Goal: Task Accomplishment & Management: Use online tool/utility

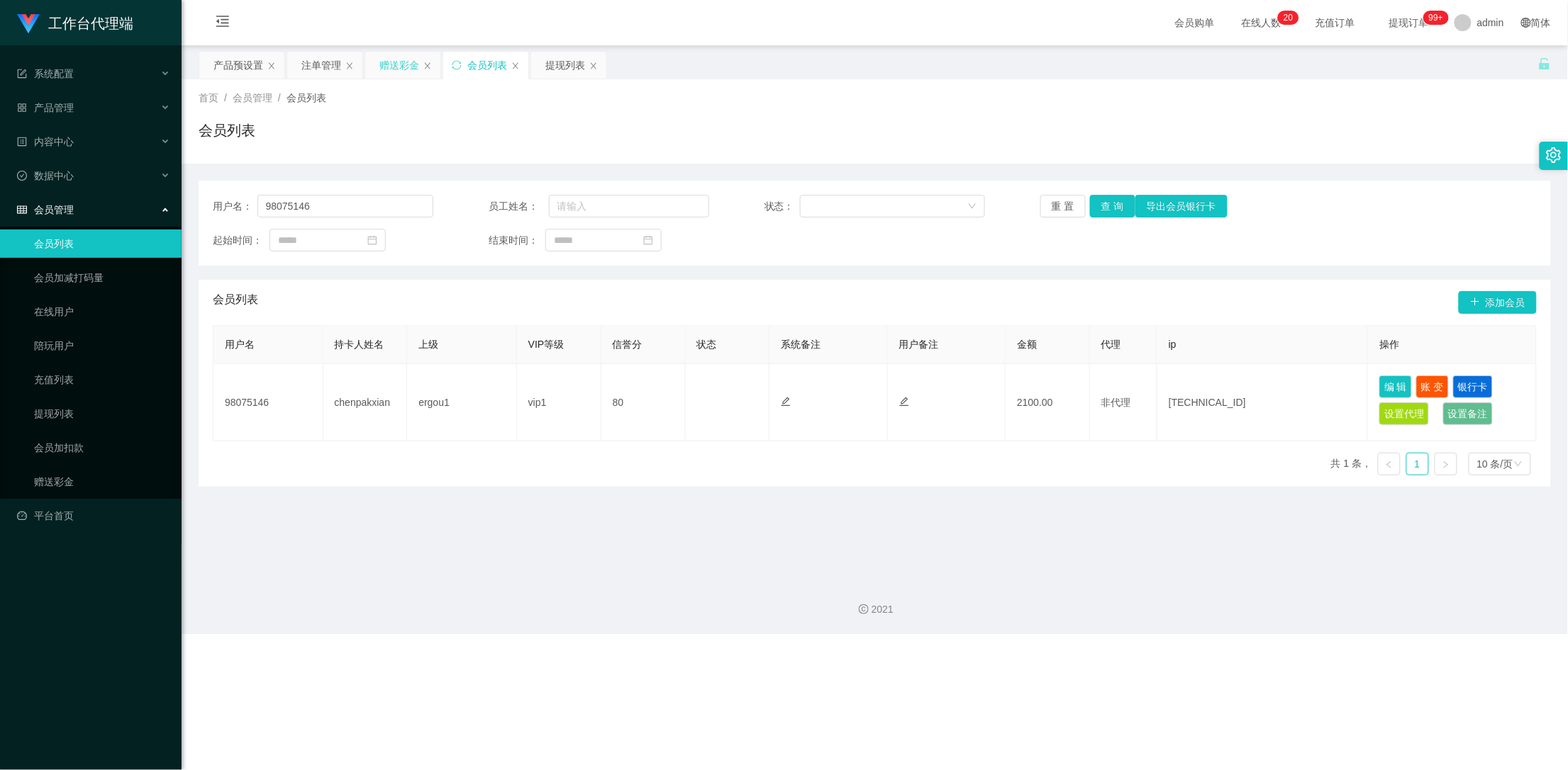
click at [397, 74] on div "赠送彩金" at bounding box center [399, 65] width 40 height 27
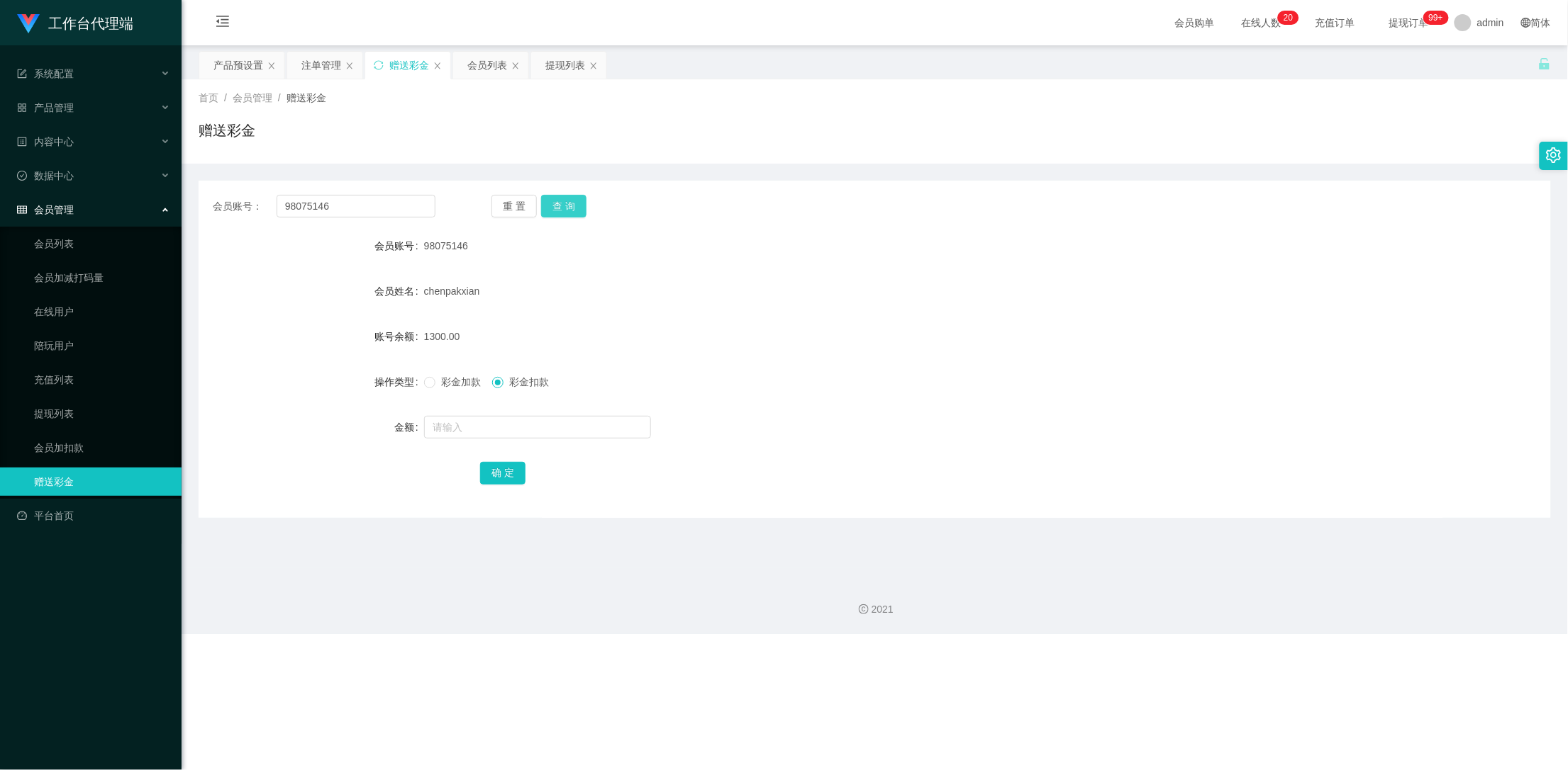
click at [568, 206] on button "查 询" at bounding box center [564, 206] width 45 height 23
drag, startPoint x: 473, startPoint y: 249, endPoint x: 453, endPoint y: 239, distance: 22.4
click at [460, 247] on div "98075146" at bounding box center [818, 246] width 789 height 28
click at [339, 206] on input "98075146" at bounding box center [357, 206] width 160 height 23
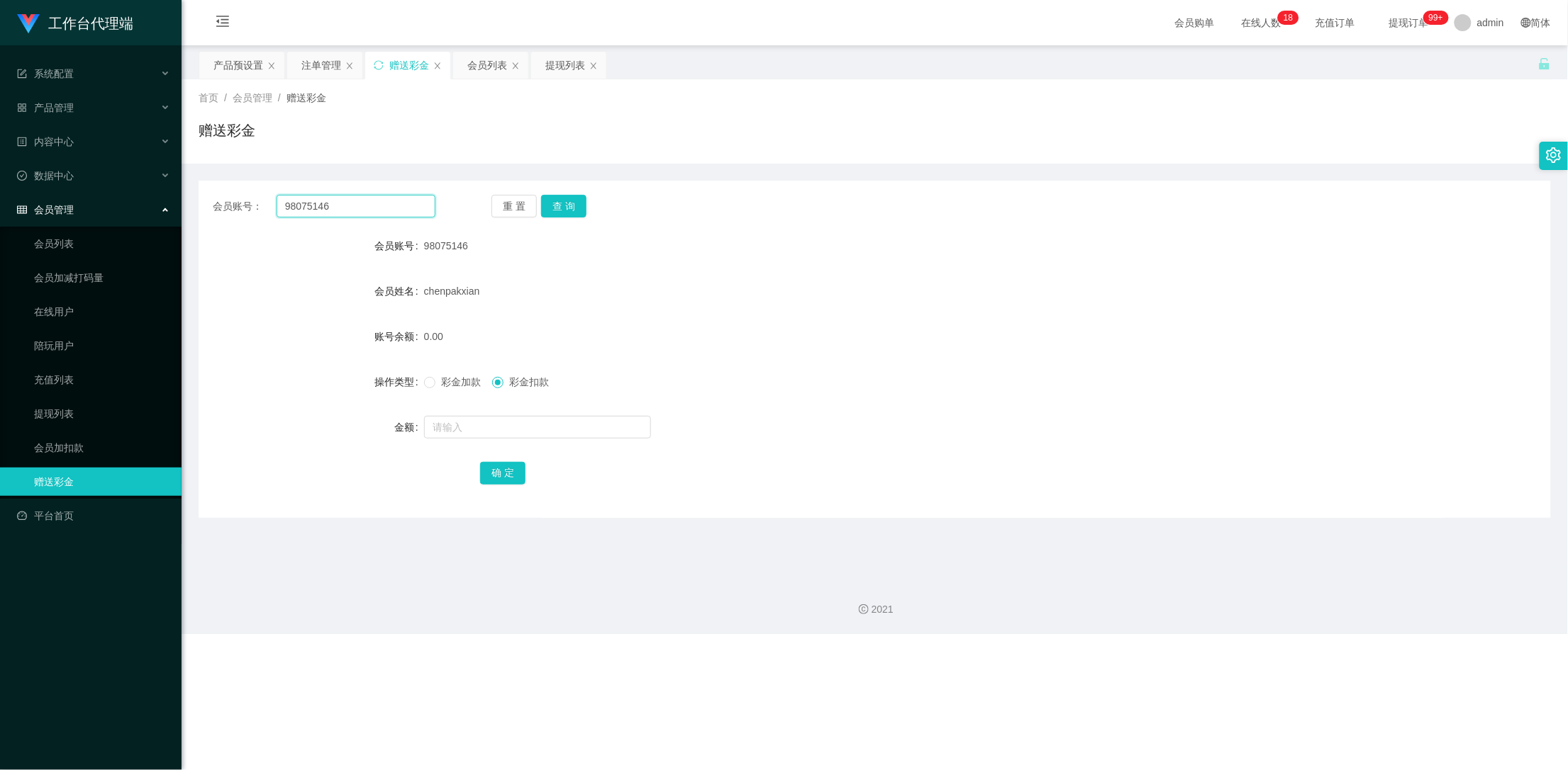
drag, startPoint x: 329, startPoint y: 204, endPoint x: 280, endPoint y: 210, distance: 49.4
click at [280, 210] on input "98075146" at bounding box center [357, 206] width 160 height 23
click at [420, 382] on label "操作类型" at bounding box center [399, 382] width 50 height 12
click at [424, 376] on label "彩金加款" at bounding box center [455, 382] width 63 height 15
click at [482, 69] on div "会员列表" at bounding box center [487, 65] width 40 height 27
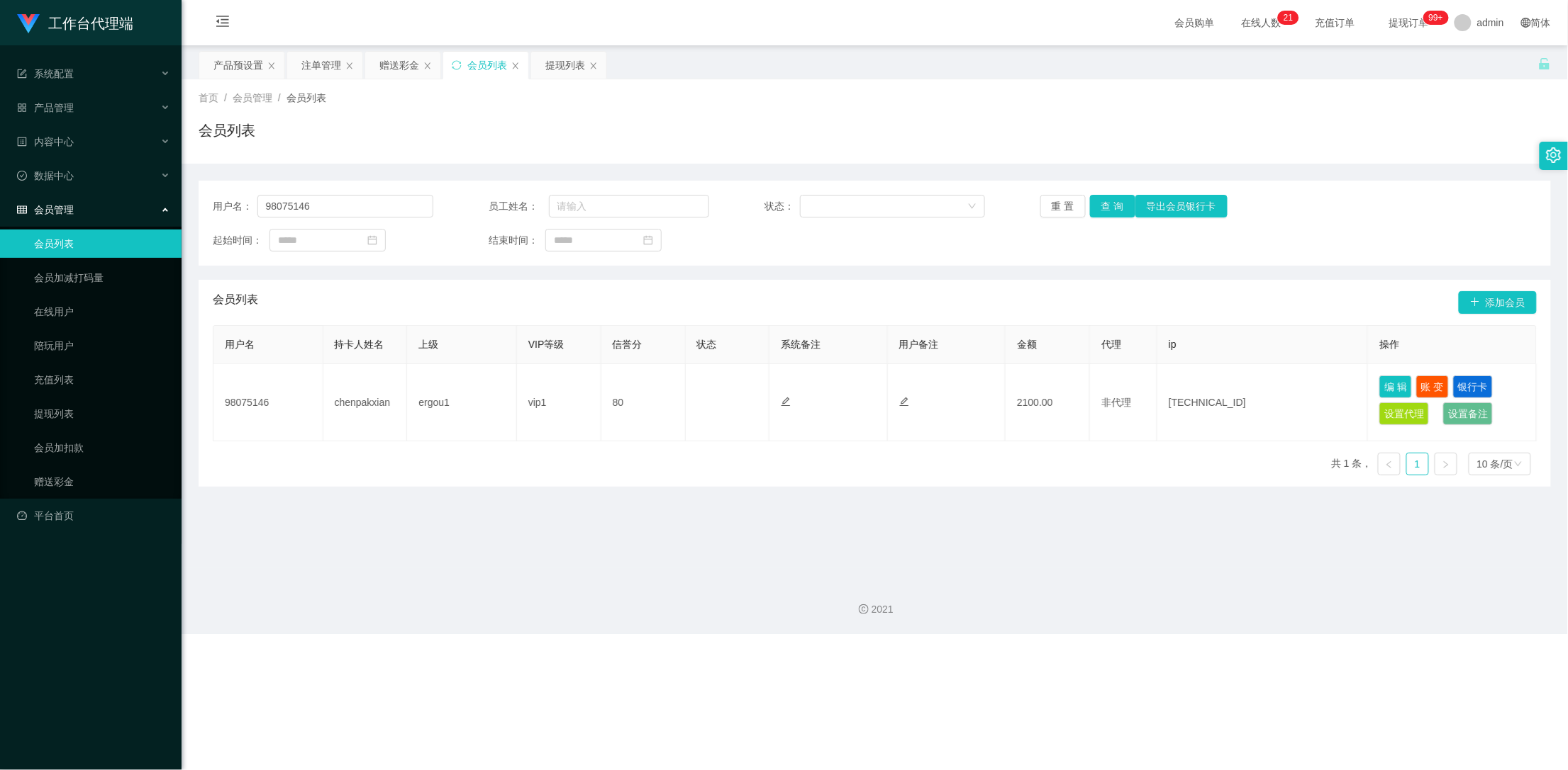
click at [559, 69] on div "提现列表" at bounding box center [565, 65] width 40 height 27
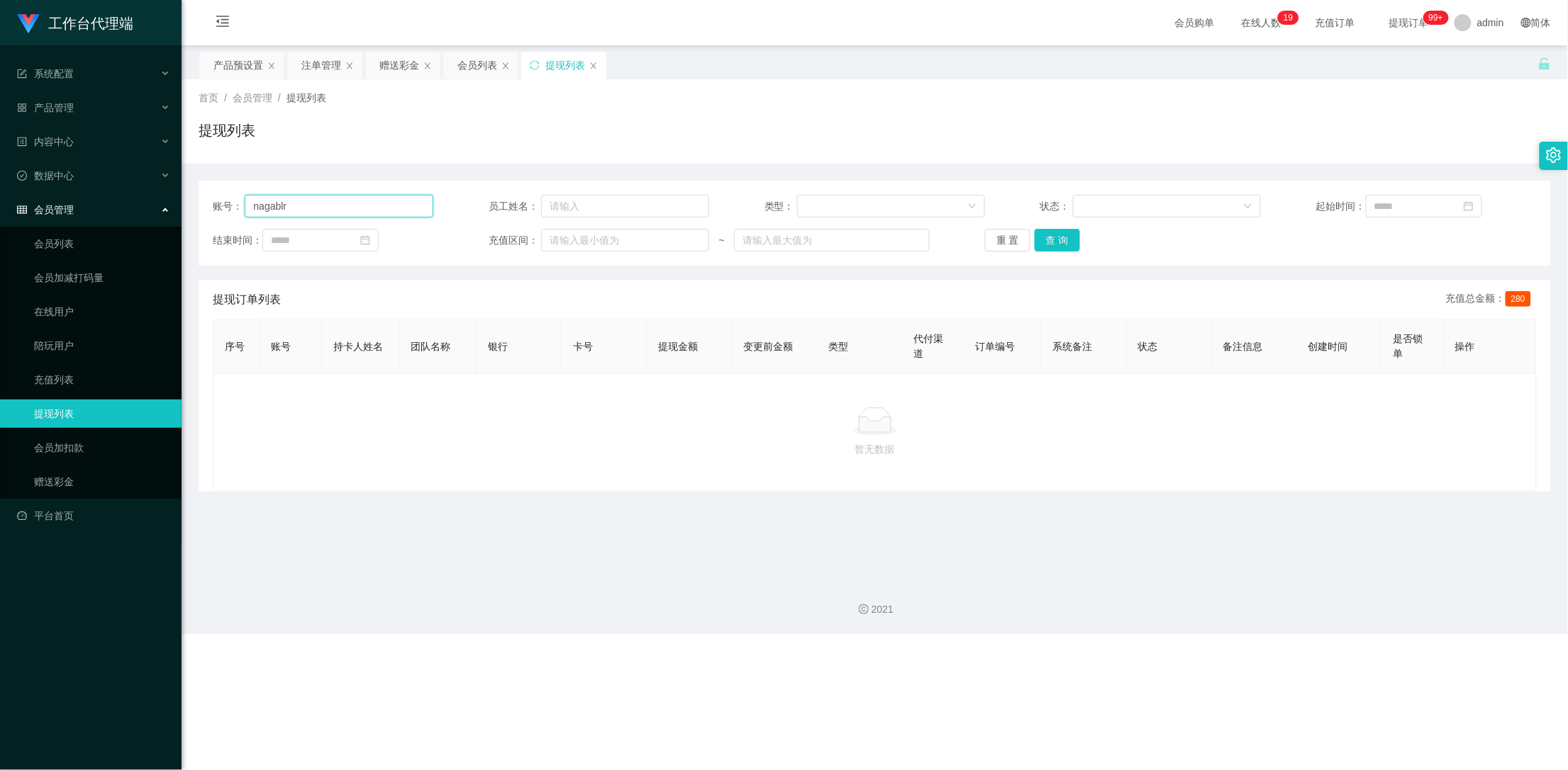
drag, startPoint x: 316, startPoint y: 210, endPoint x: 241, endPoint y: 221, distance: 75.8
click at [241, 221] on div "账号： nagablr 员工姓名： 类型： 状态： 起始时间： 结束时间： 充值区间： ~ 重 置 查 询" at bounding box center [875, 223] width 1352 height 85
paste input "98075146"
type input "98075146"
click at [1044, 240] on button "查 询" at bounding box center [1057, 239] width 45 height 23
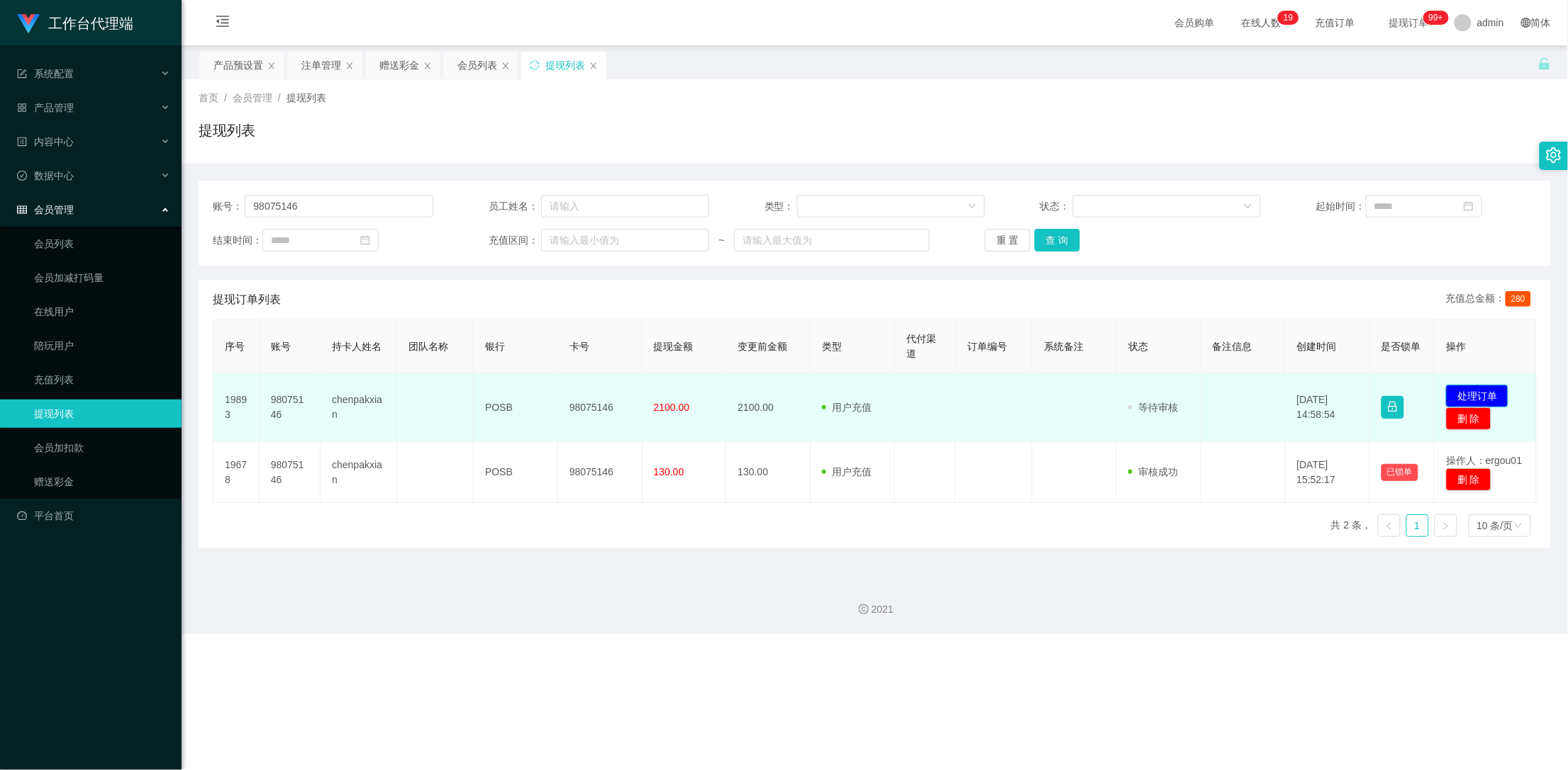
click at [1471, 395] on button "处理订单" at bounding box center [1476, 395] width 63 height 23
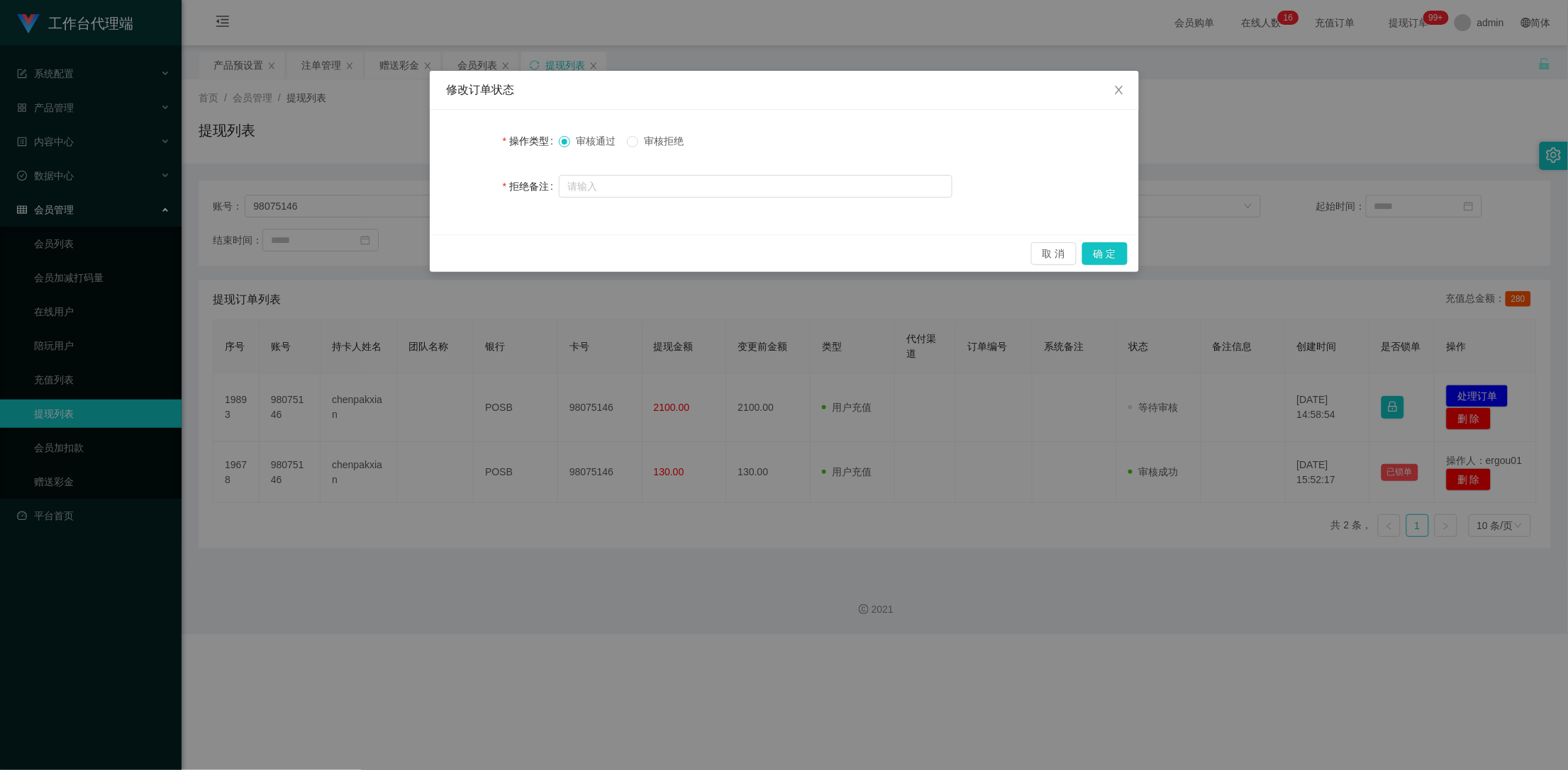
click at [629, 147] on div "审核通过 审核拒绝" at bounding box center [627, 141] width 136 height 15
click at [1118, 253] on button "确 定" at bounding box center [1105, 253] width 45 height 23
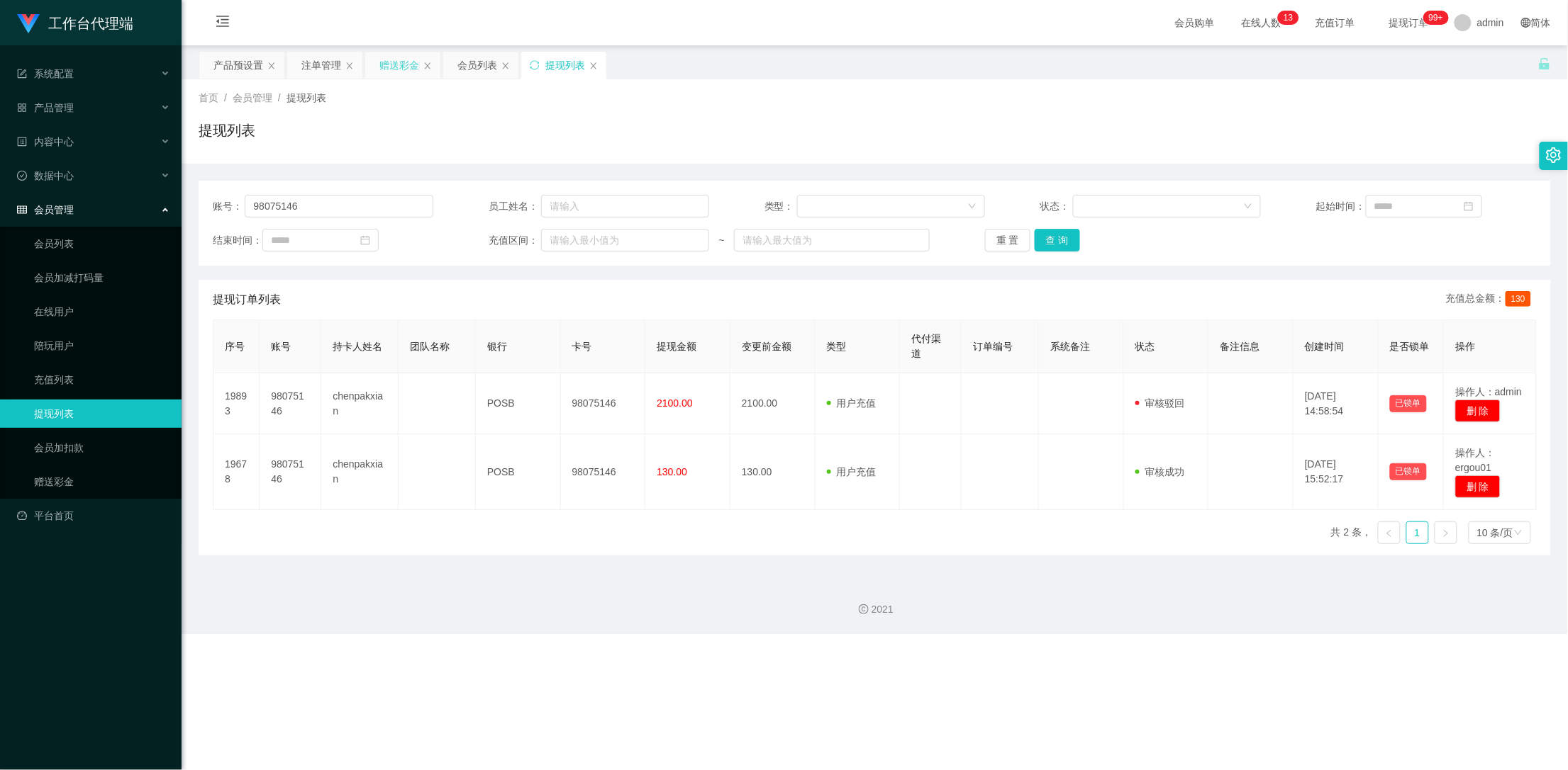
click at [389, 63] on div "赠送彩金" at bounding box center [399, 65] width 40 height 27
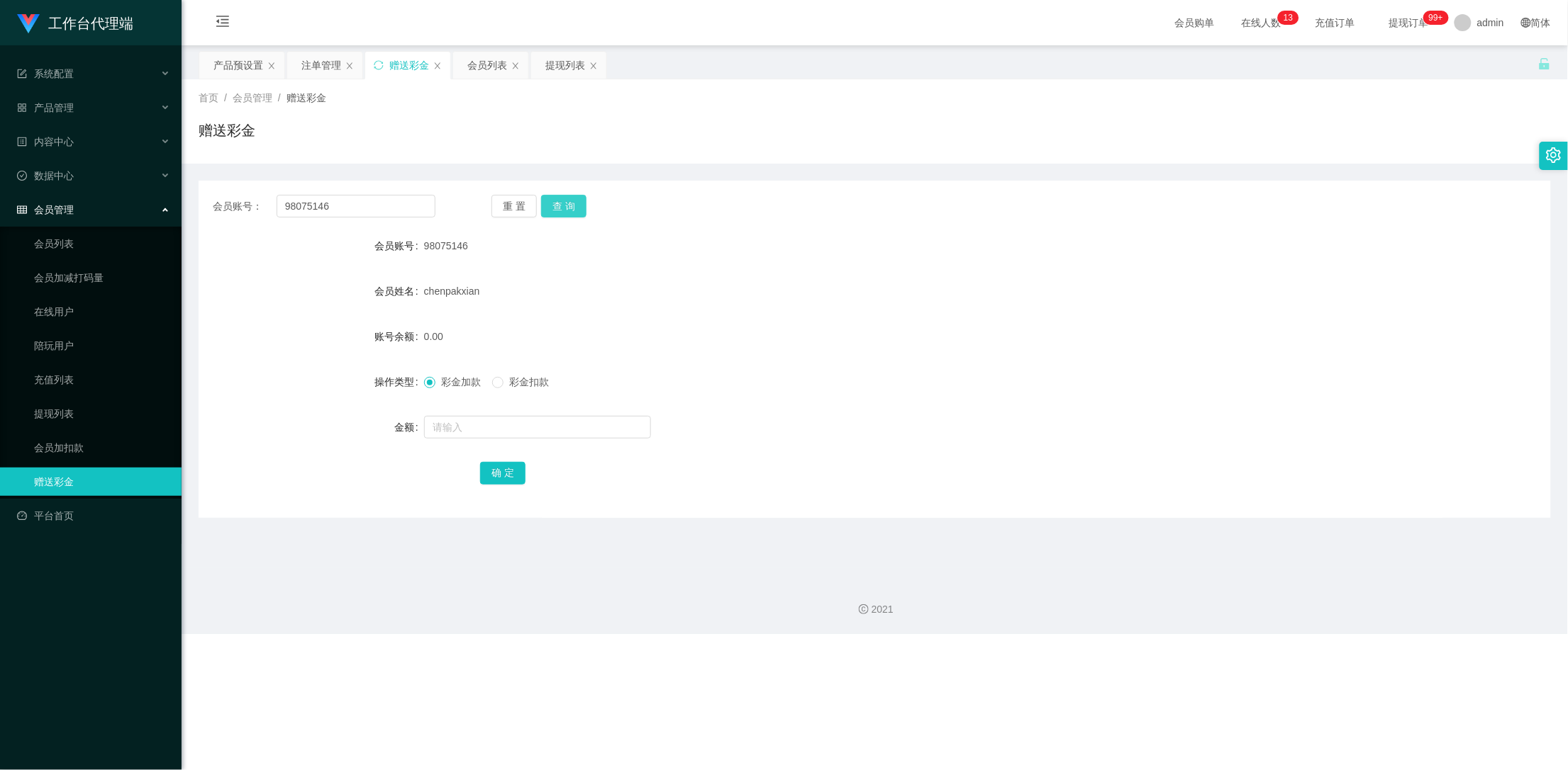
click at [564, 210] on button "查 询" at bounding box center [564, 206] width 45 height 23
